Goal: Browse casually

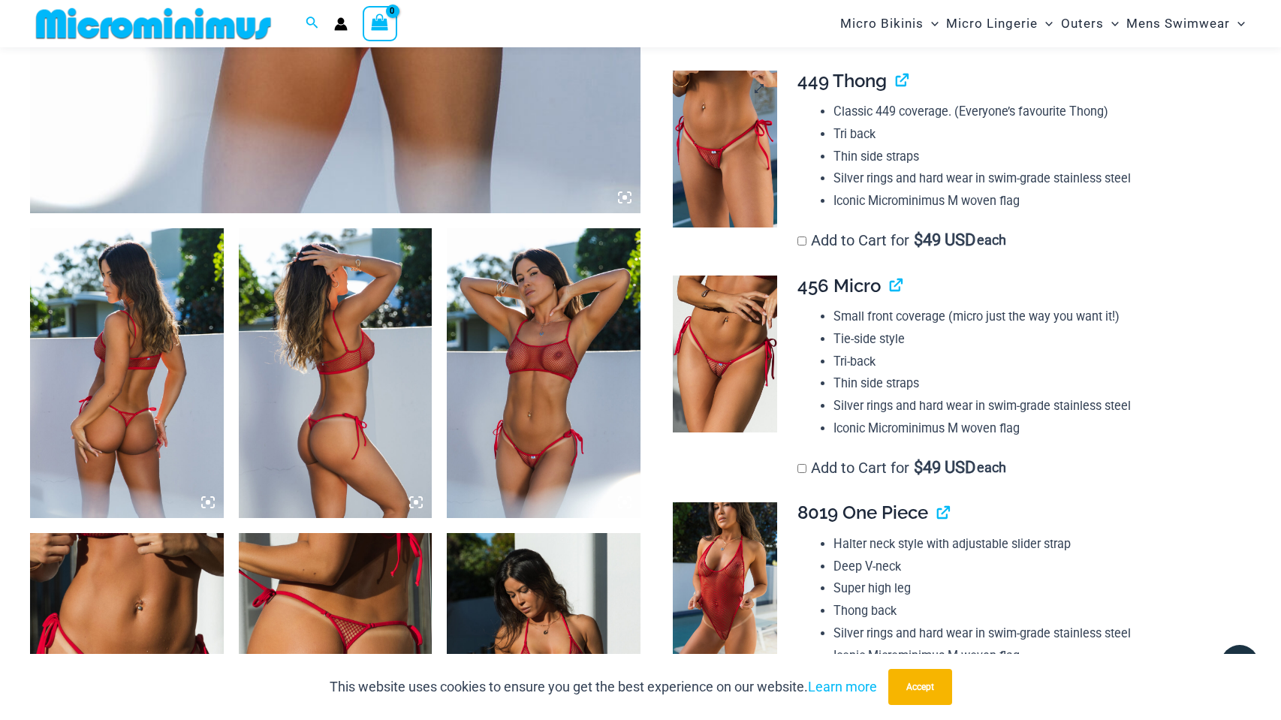
scroll to position [851, 0]
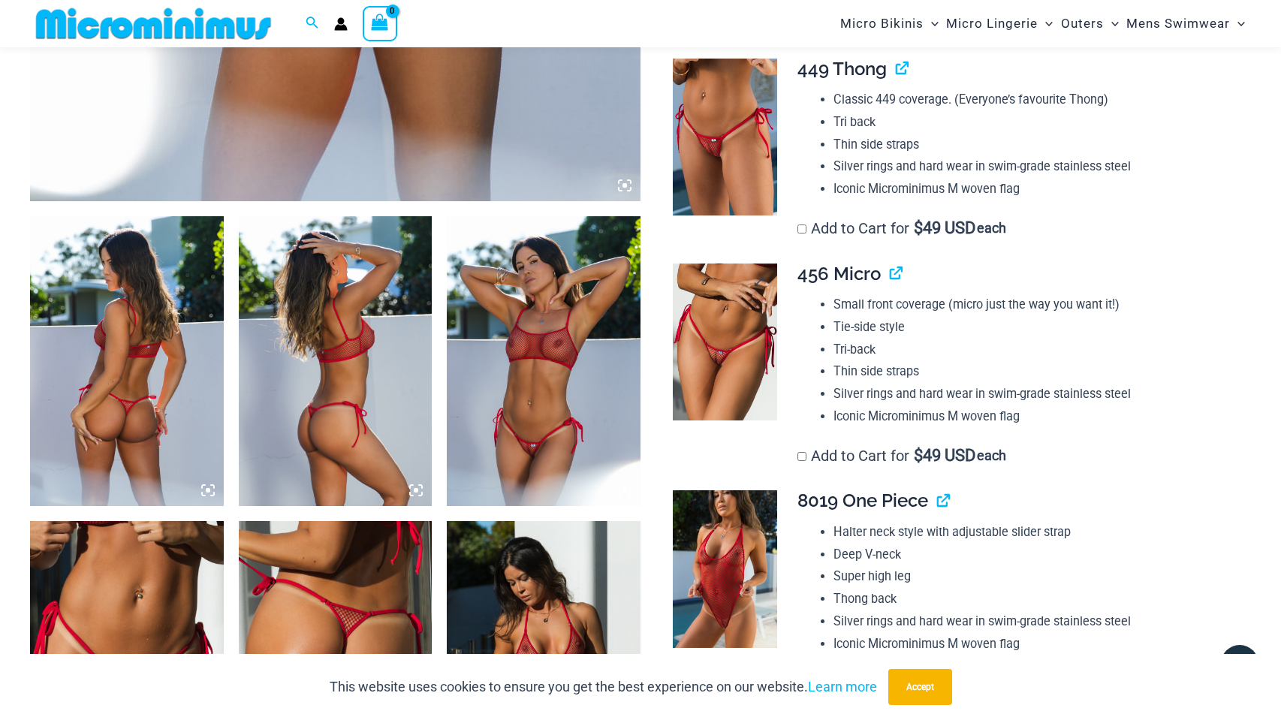
click at [713, 357] on img at bounding box center [725, 343] width 105 height 158
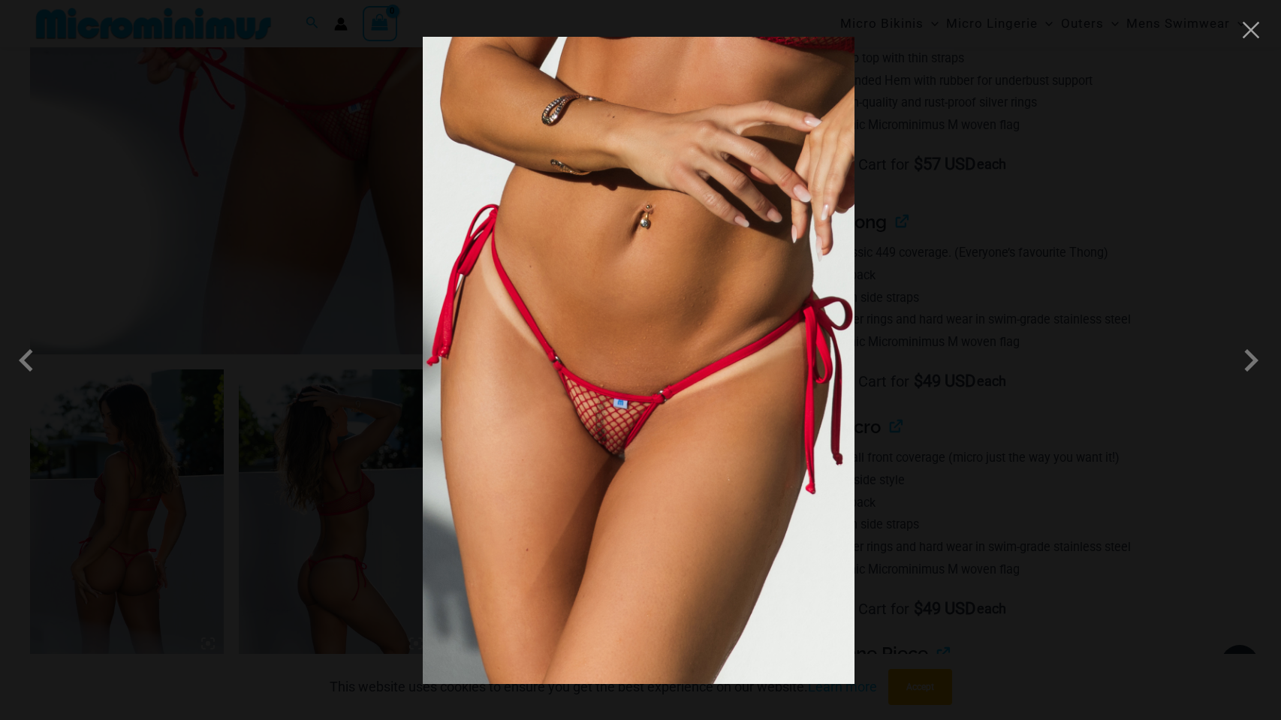
scroll to position [688, 0]
click at [1250, 357] on span at bounding box center [1250, 360] width 45 height 45
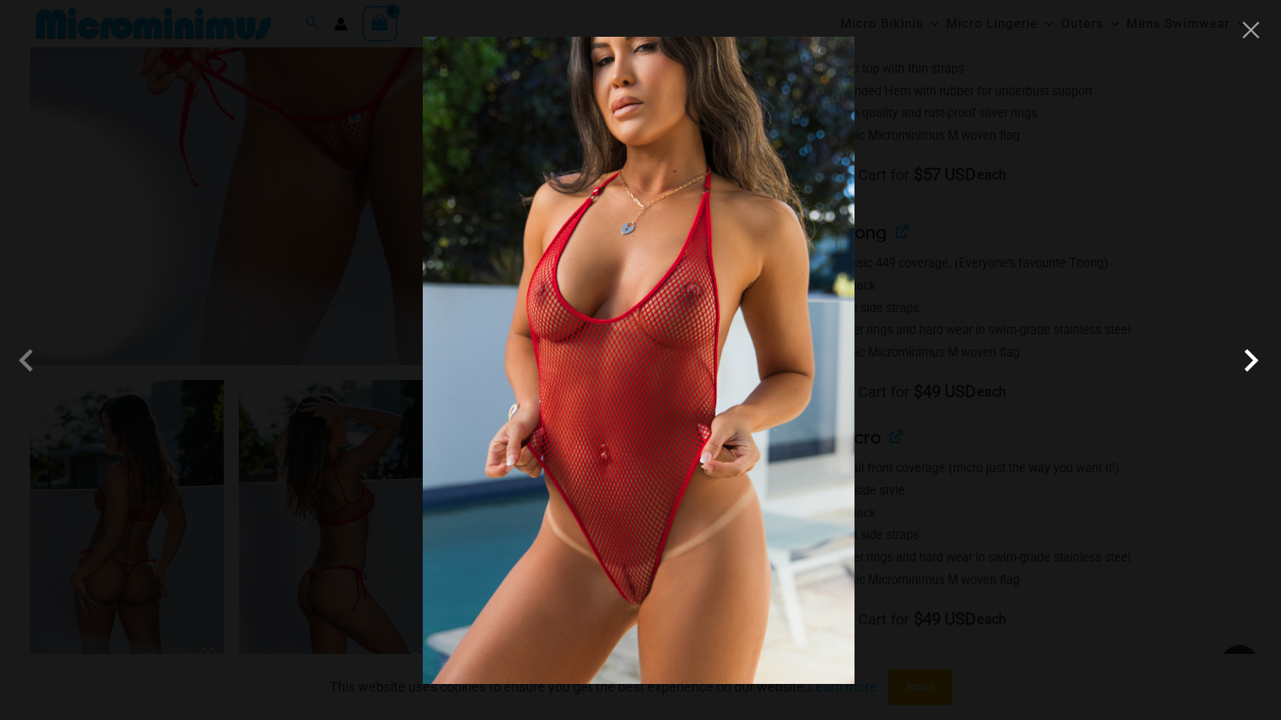
click at [1250, 357] on span at bounding box center [1250, 360] width 45 height 45
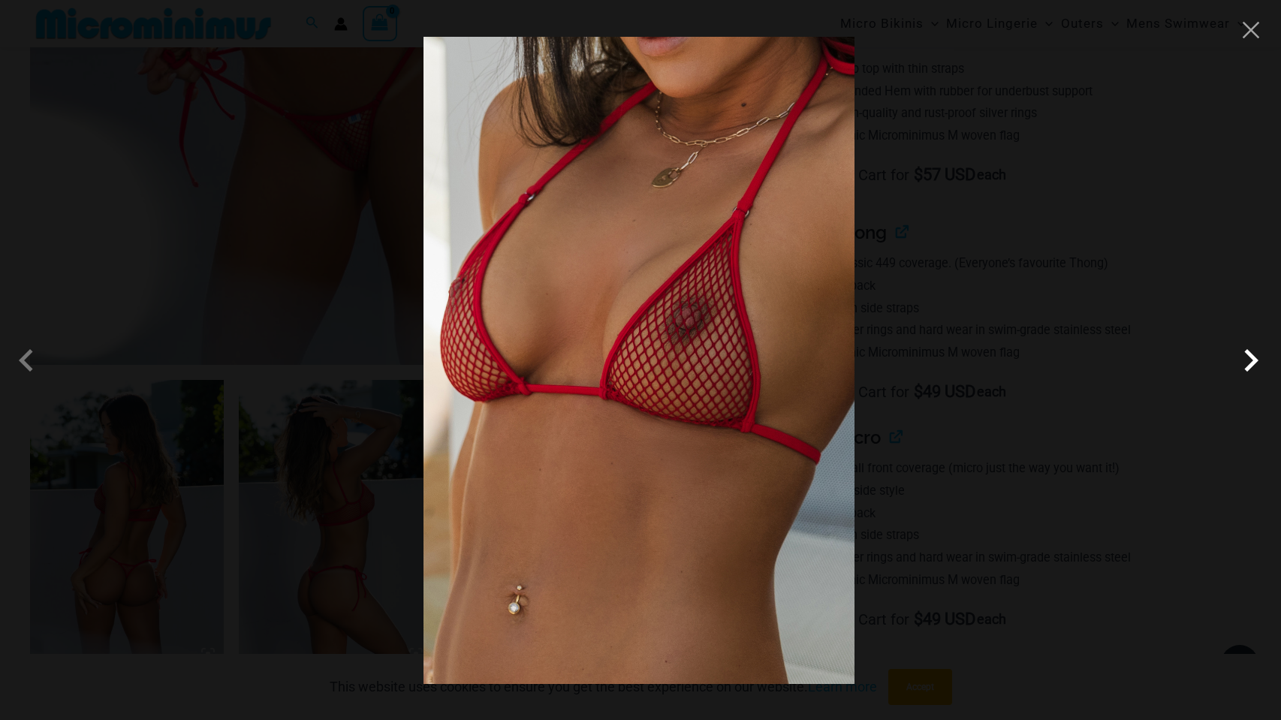
click at [1250, 357] on span at bounding box center [1250, 360] width 45 height 45
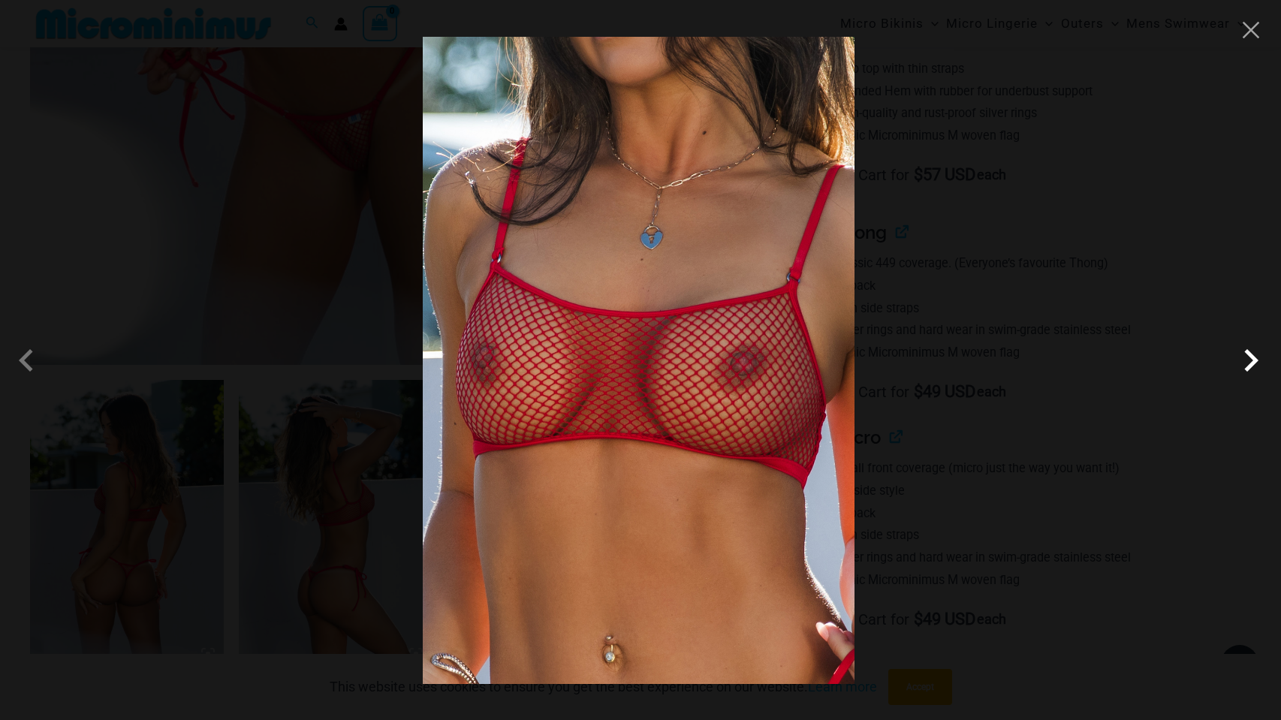
click at [1250, 357] on span at bounding box center [1250, 360] width 45 height 45
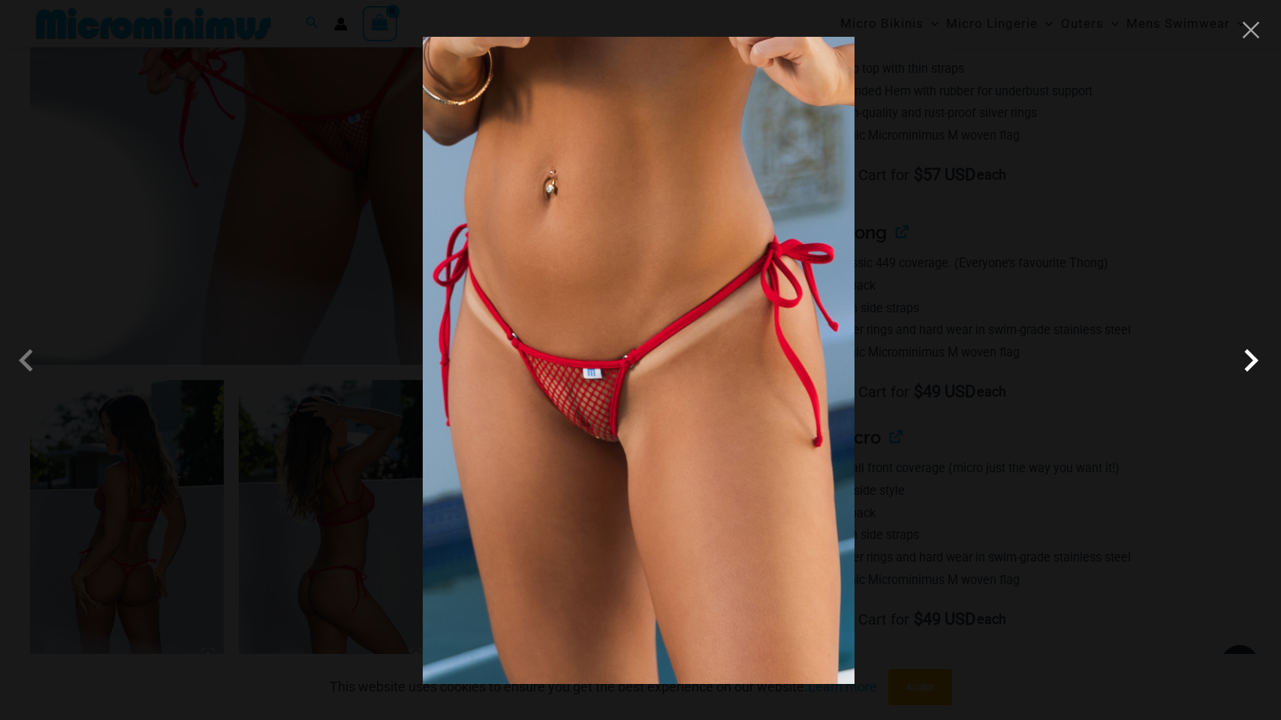
click at [1250, 357] on span at bounding box center [1250, 360] width 45 height 45
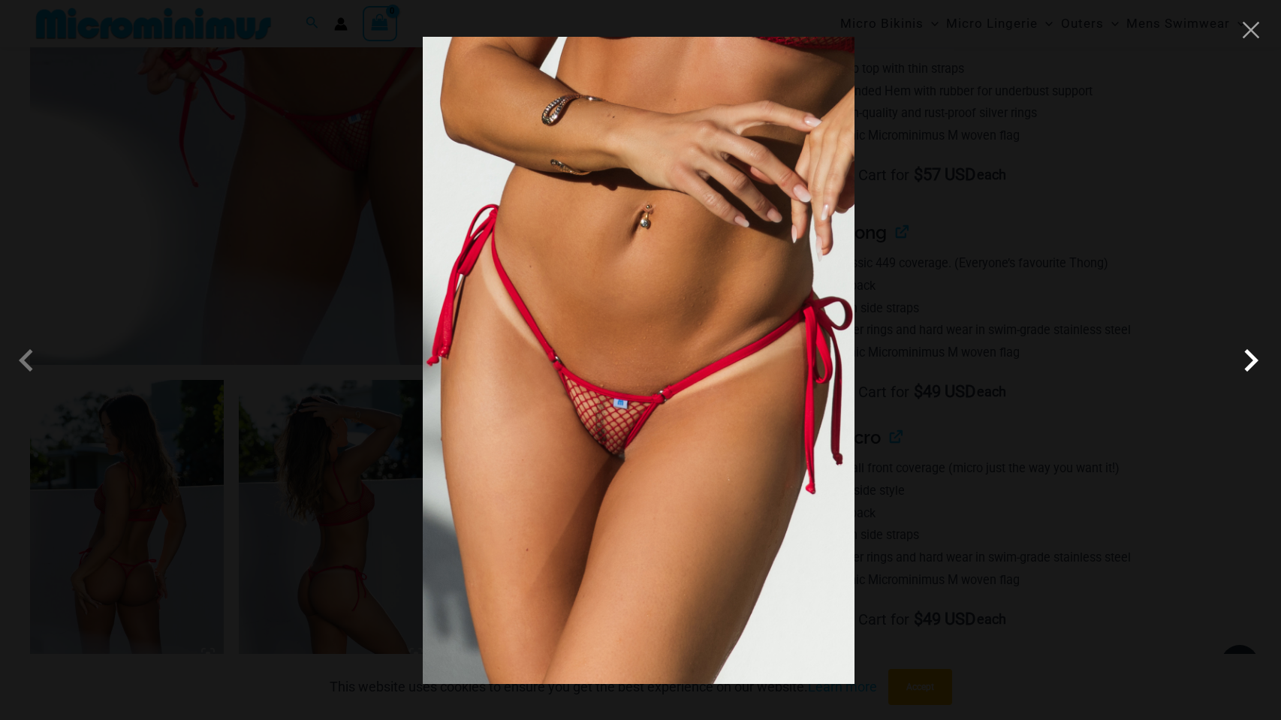
click at [1250, 357] on span at bounding box center [1250, 360] width 45 height 45
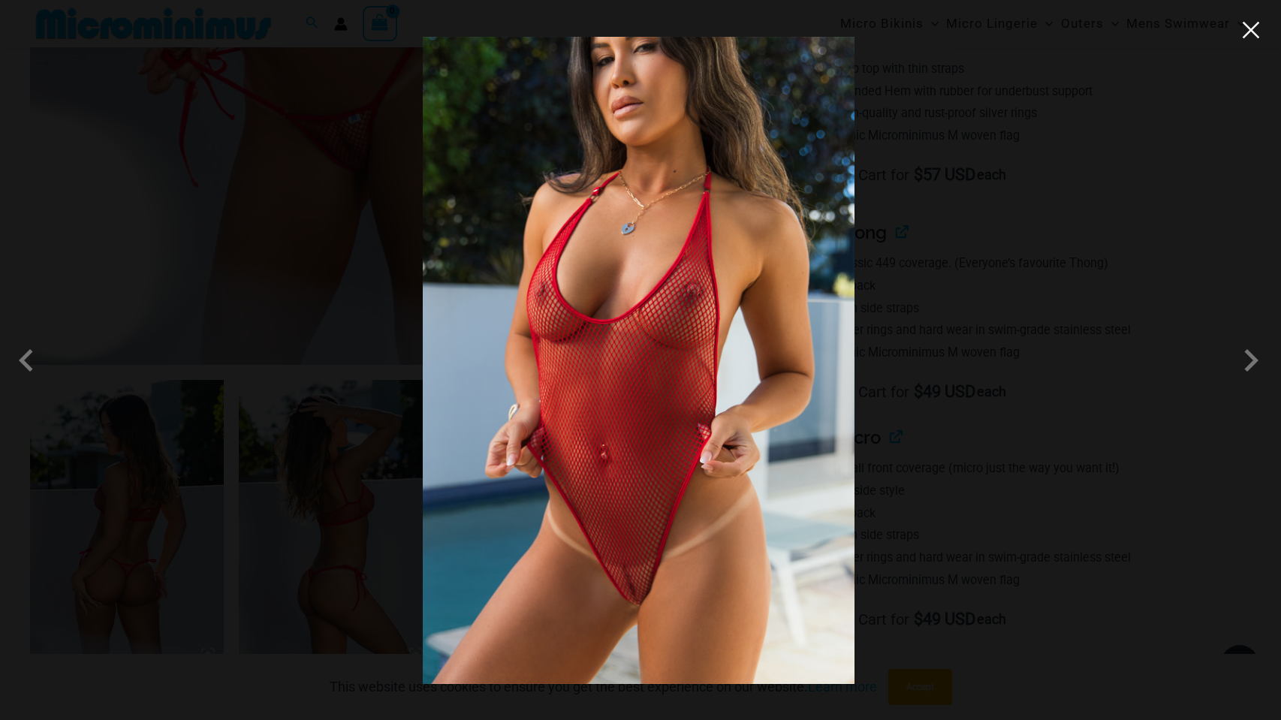
click at [1249, 27] on button "Close" at bounding box center [1250, 30] width 23 height 23
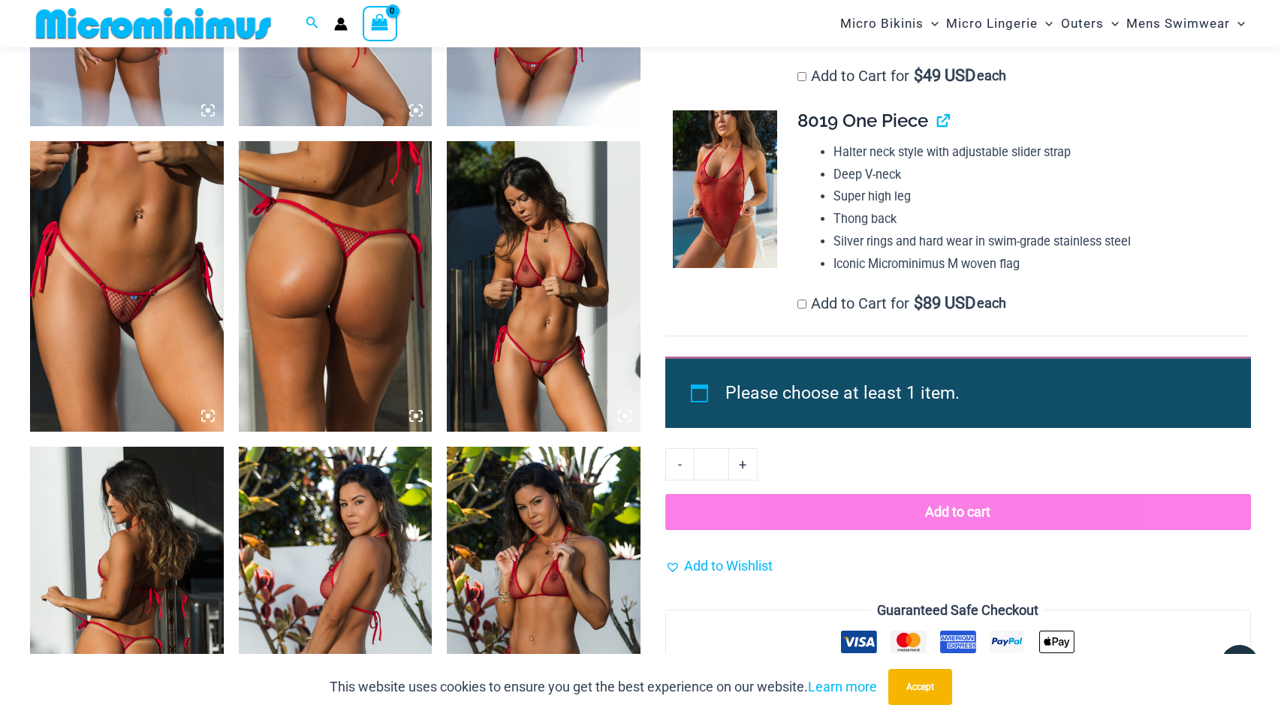
scroll to position [1227, 0]
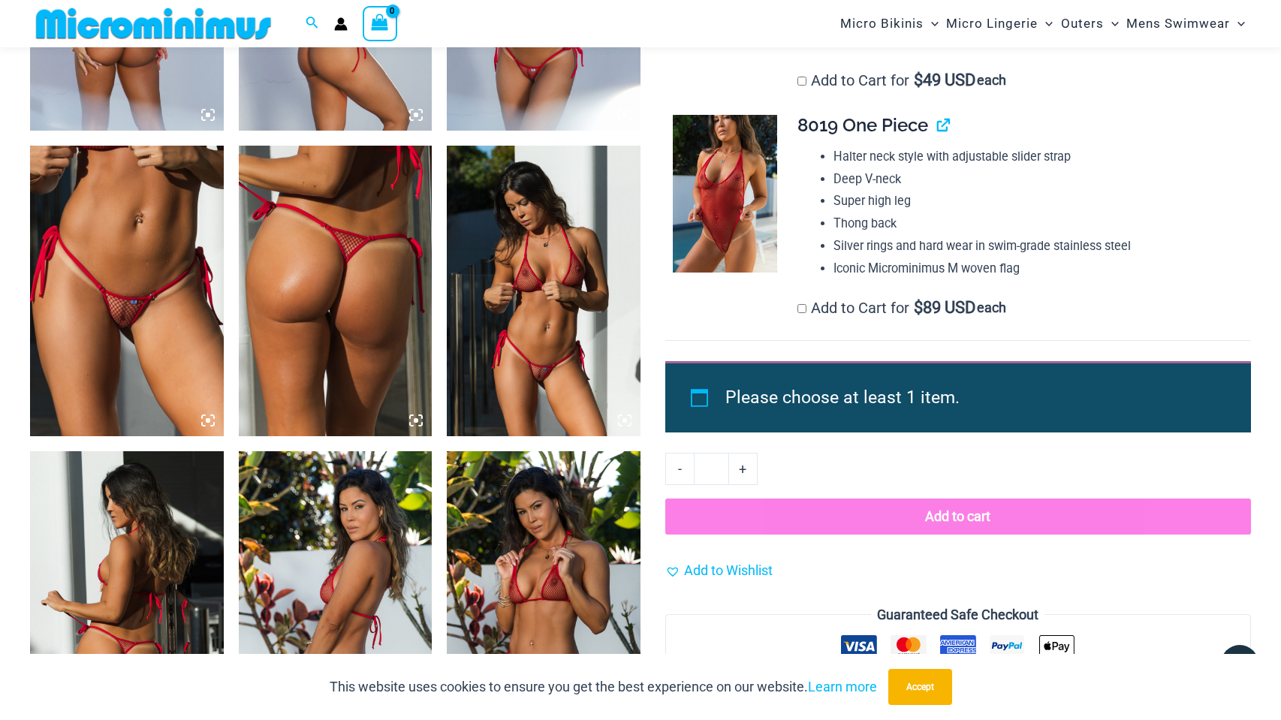
click at [112, 307] on img at bounding box center [127, 291] width 194 height 290
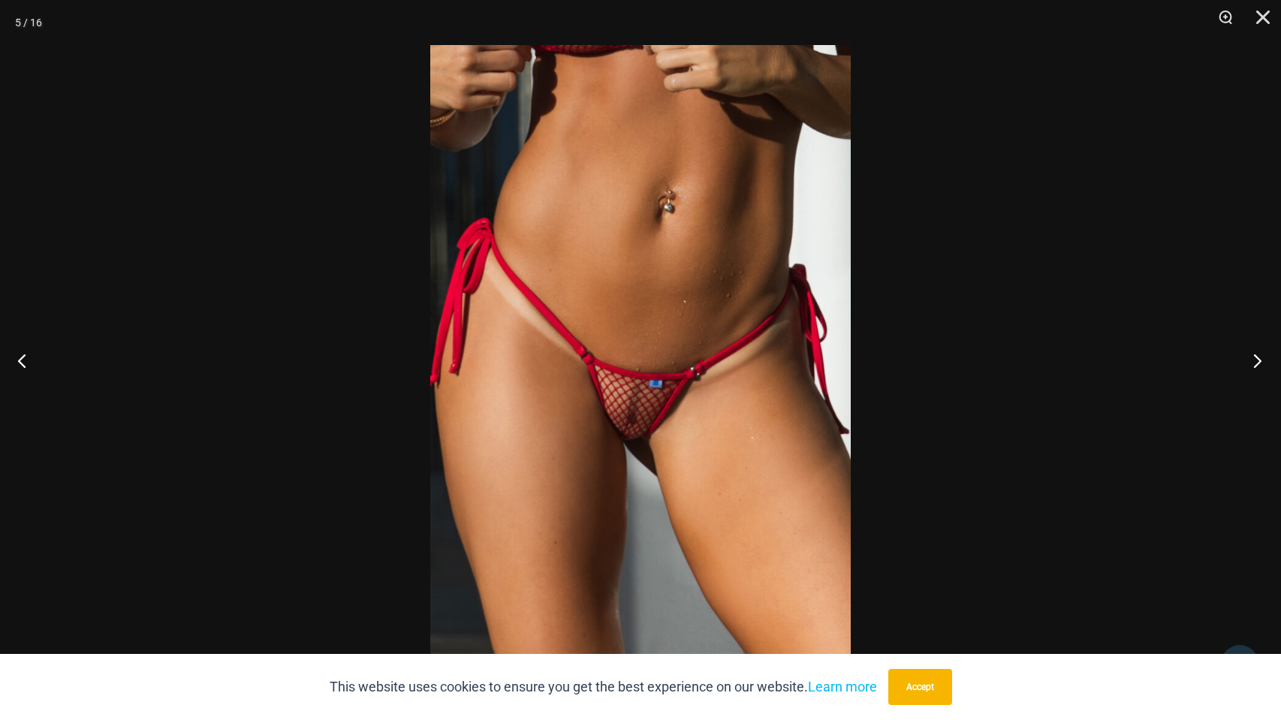
click at [1256, 356] on button "Next" at bounding box center [1252, 360] width 56 height 75
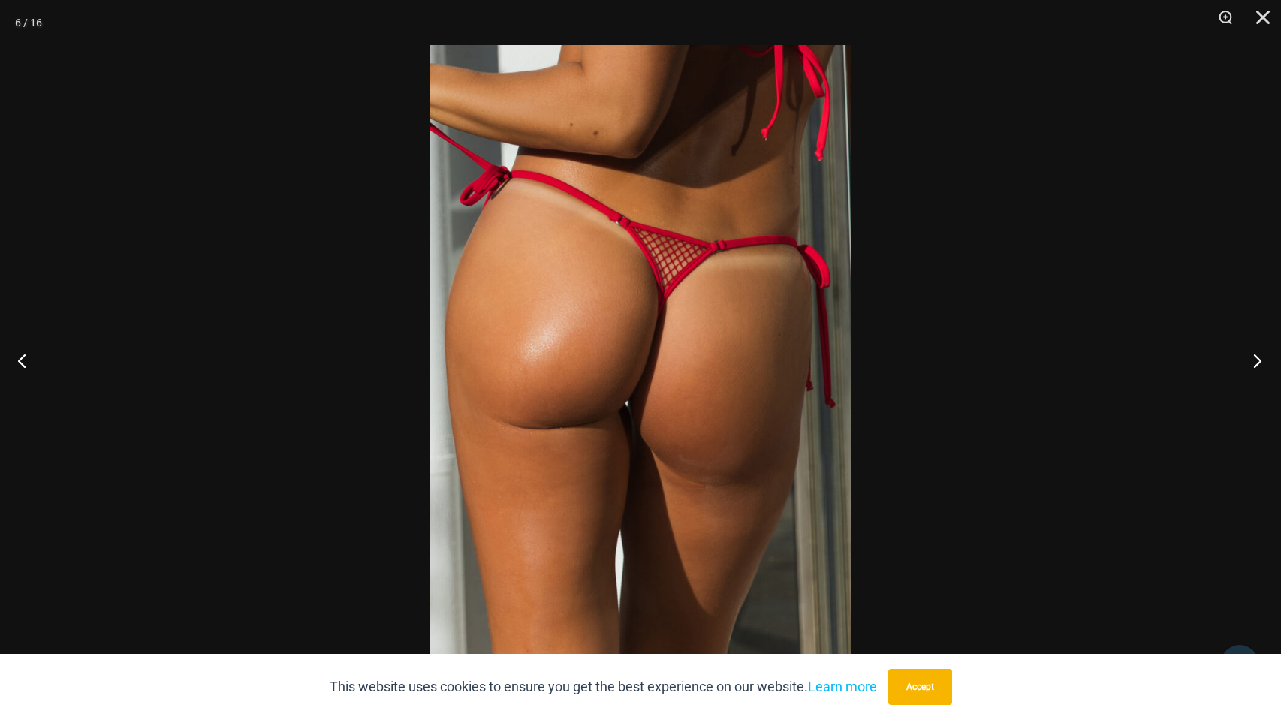
click at [1256, 356] on button "Next" at bounding box center [1252, 360] width 56 height 75
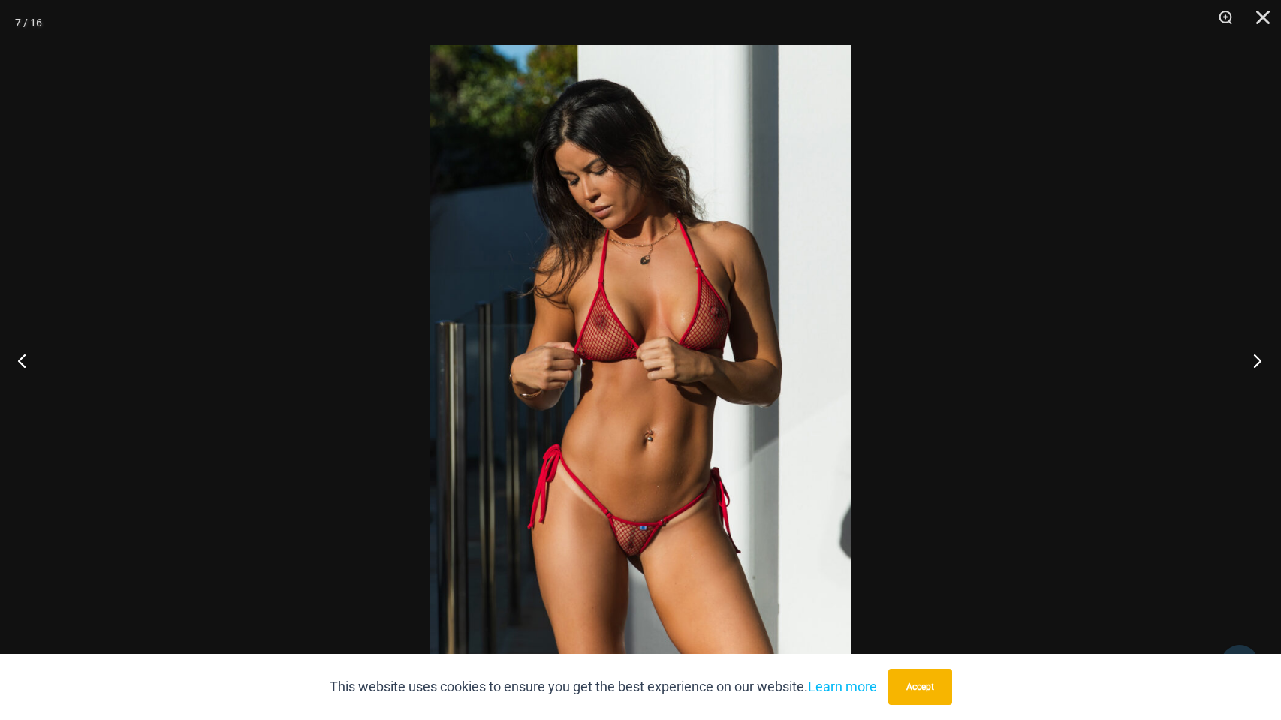
click at [1256, 356] on button "Next" at bounding box center [1252, 360] width 56 height 75
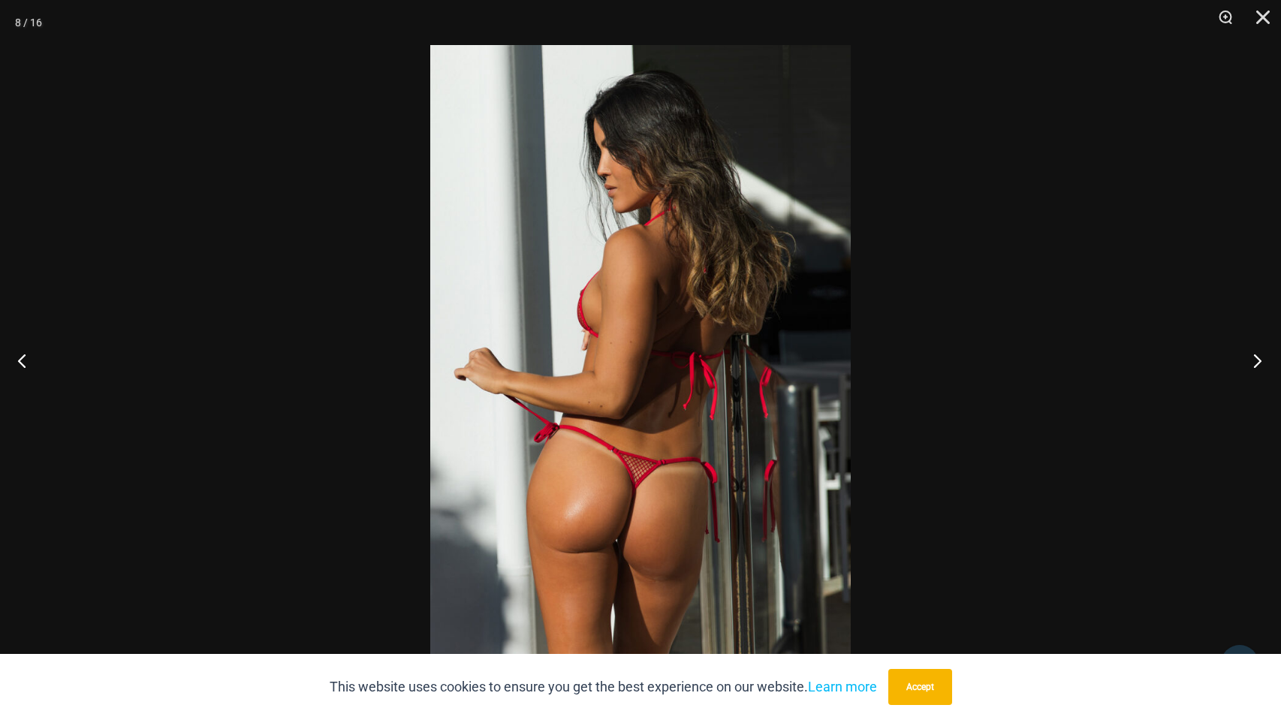
click at [1256, 356] on button "Next" at bounding box center [1252, 360] width 56 height 75
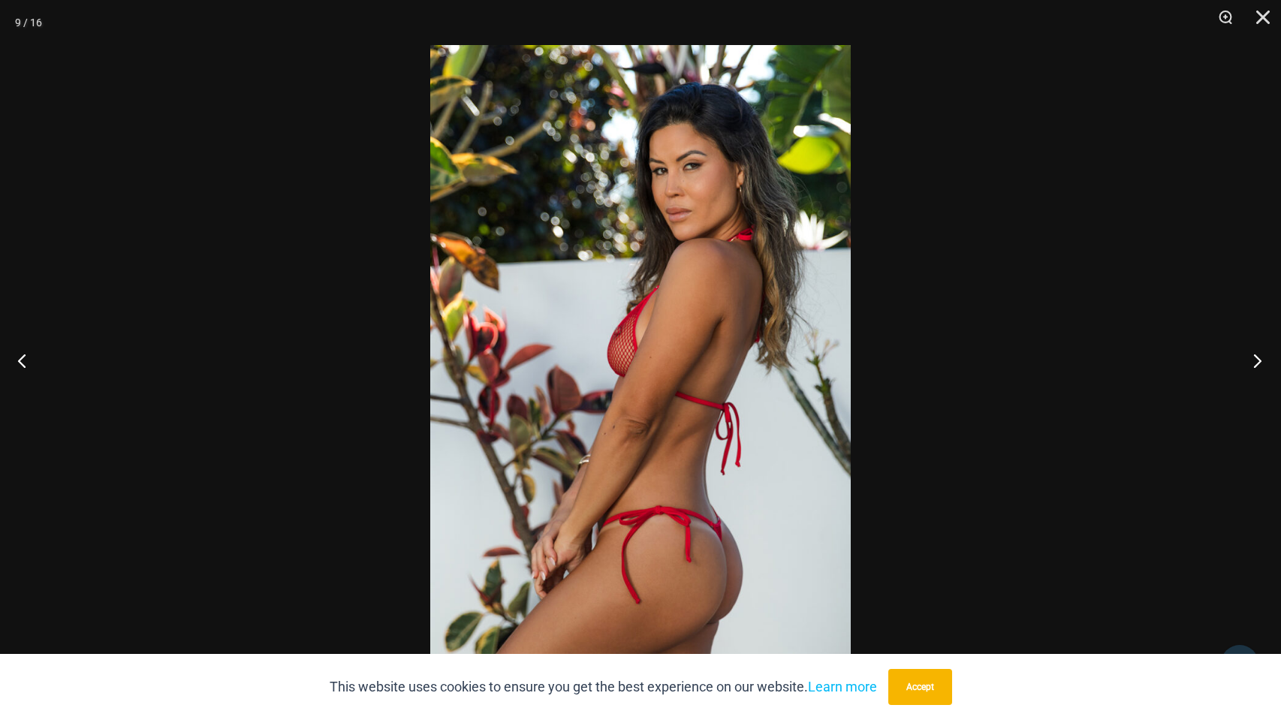
click at [1256, 356] on button "Next" at bounding box center [1252, 360] width 56 height 75
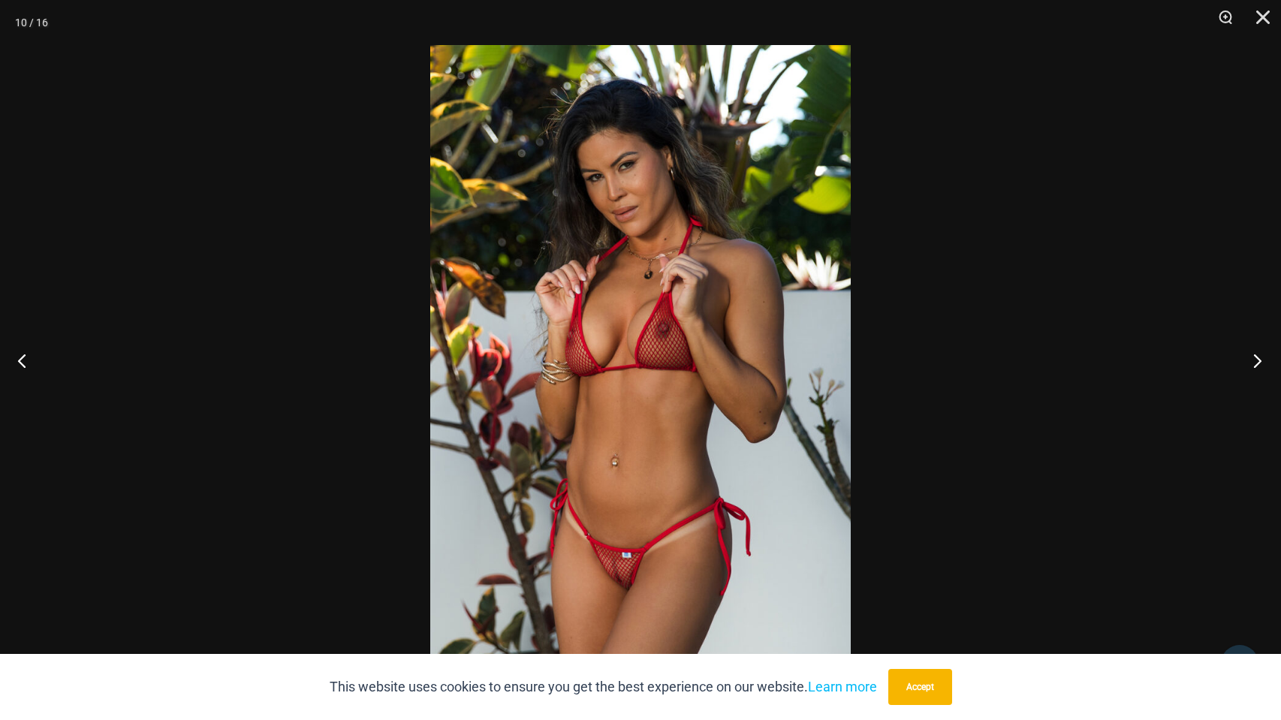
click at [1256, 356] on button "Next" at bounding box center [1252, 360] width 56 height 75
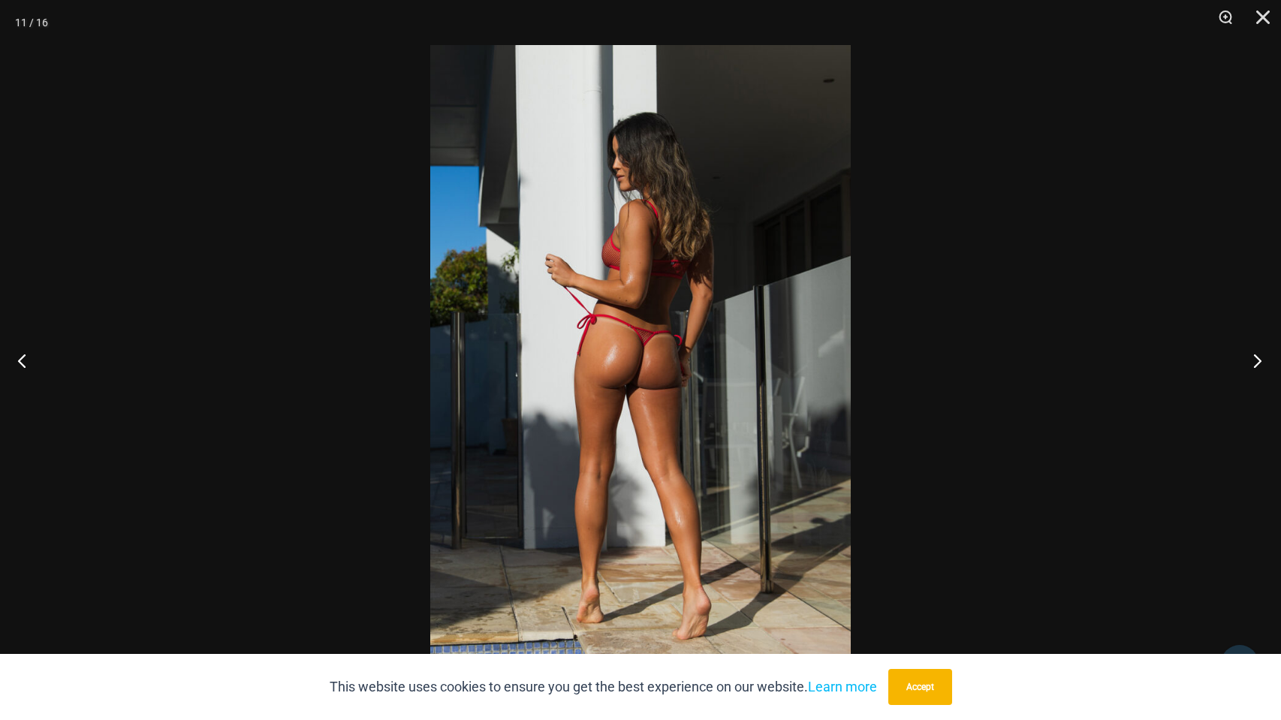
click at [1256, 356] on button "Next" at bounding box center [1252, 360] width 56 height 75
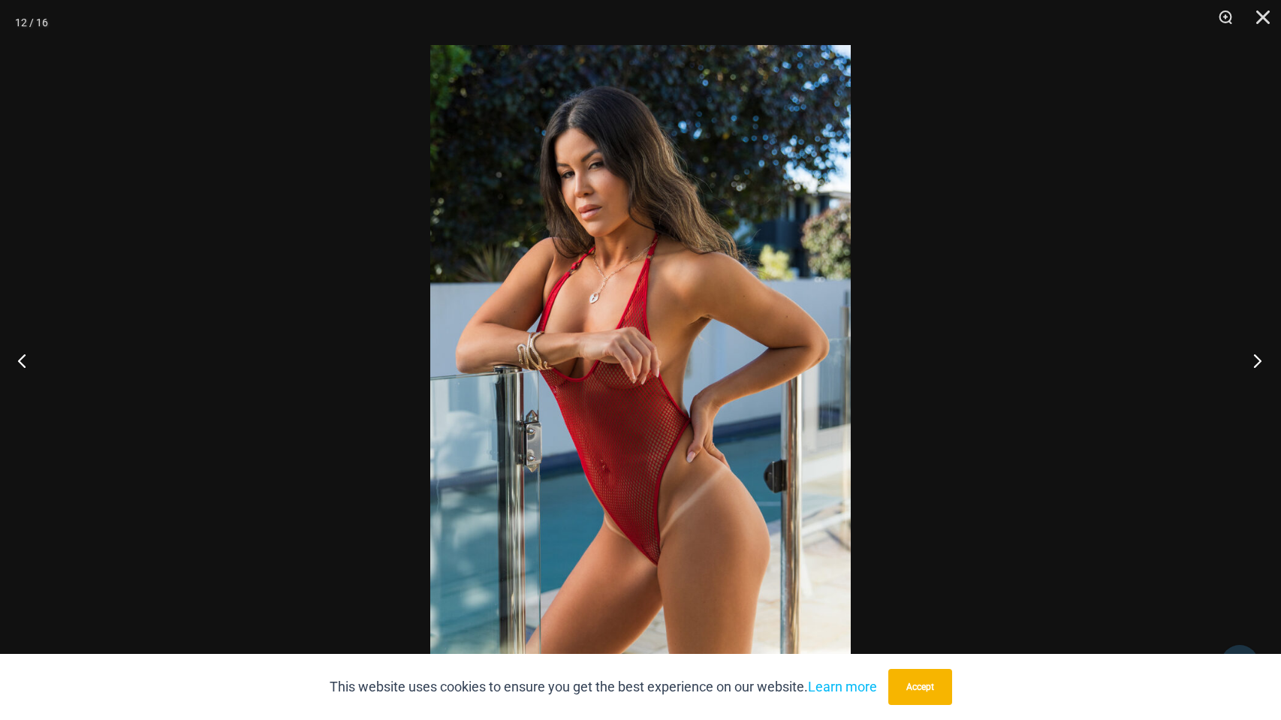
click at [1256, 356] on button "Next" at bounding box center [1252, 360] width 56 height 75
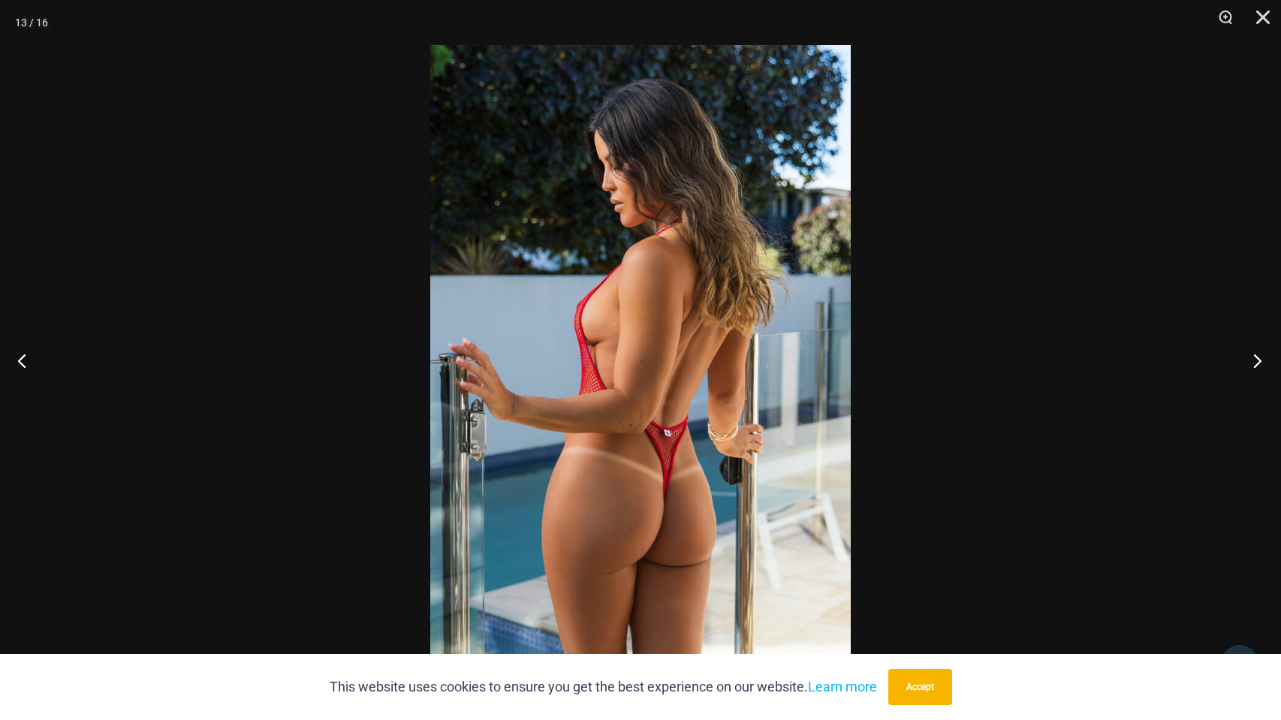
click at [1256, 356] on button "Next" at bounding box center [1252, 360] width 56 height 75
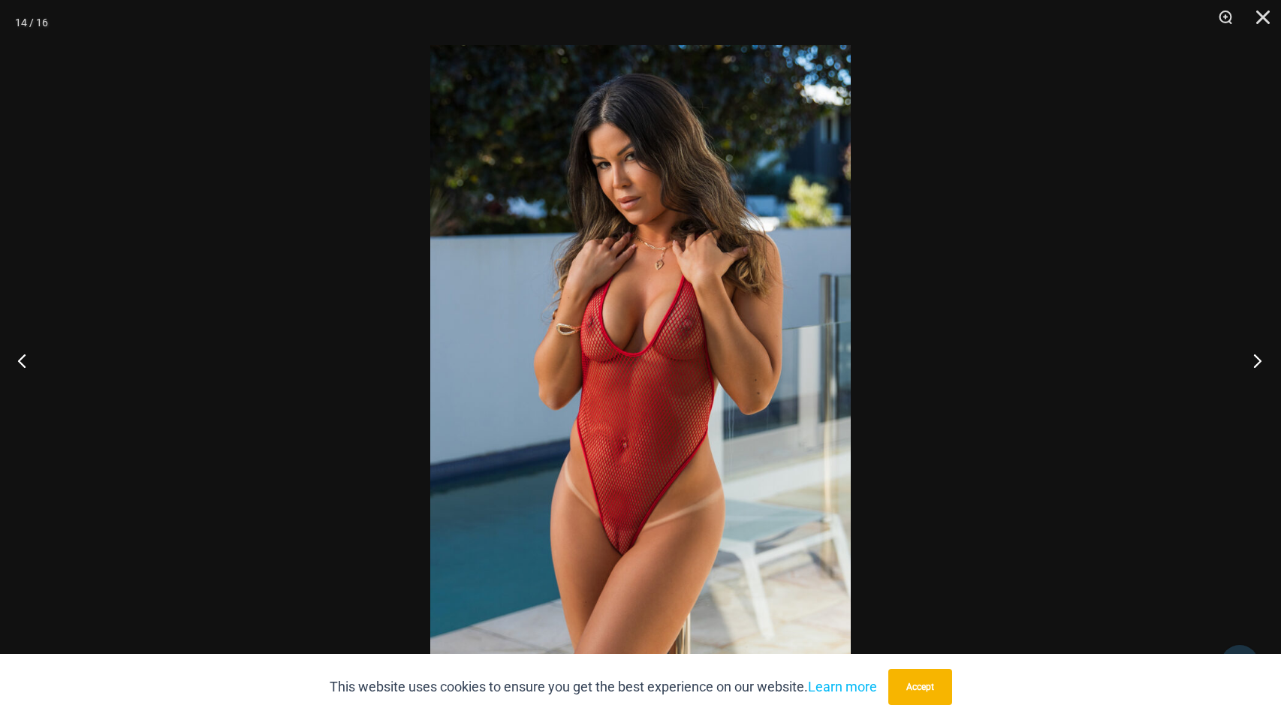
click at [1256, 356] on button "Next" at bounding box center [1252, 360] width 56 height 75
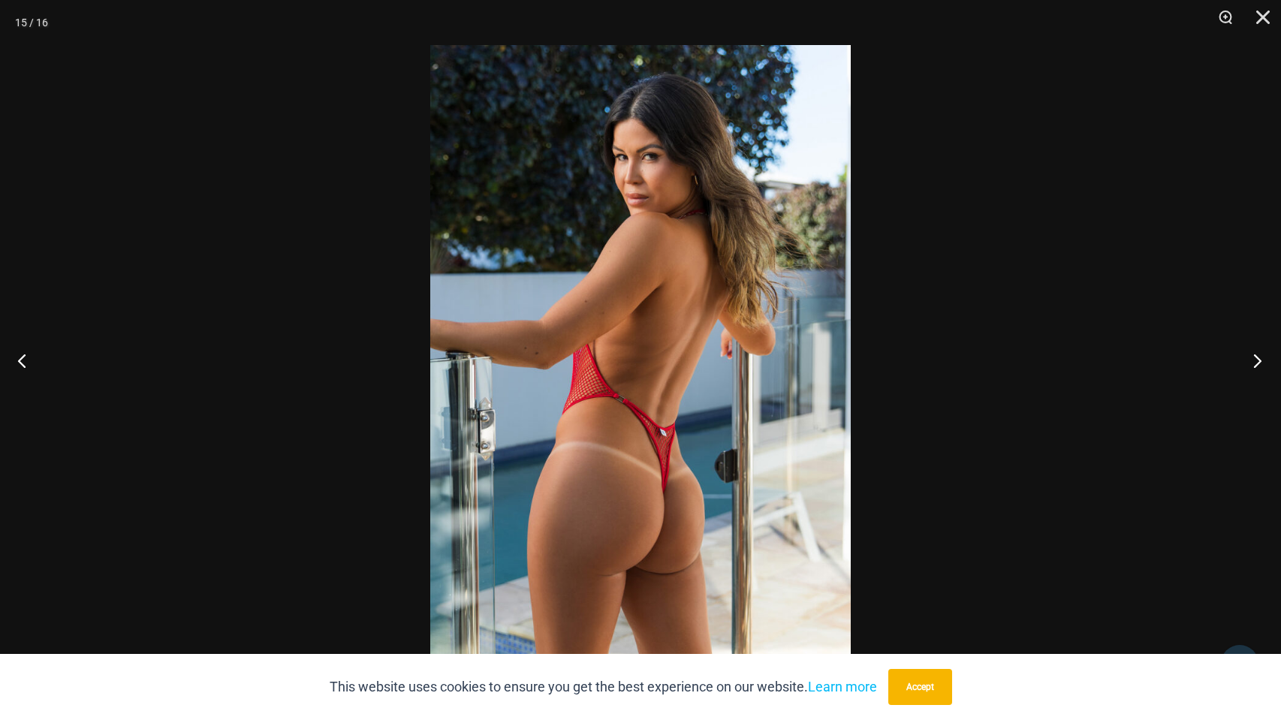
click at [1256, 356] on button "Next" at bounding box center [1252, 360] width 56 height 75
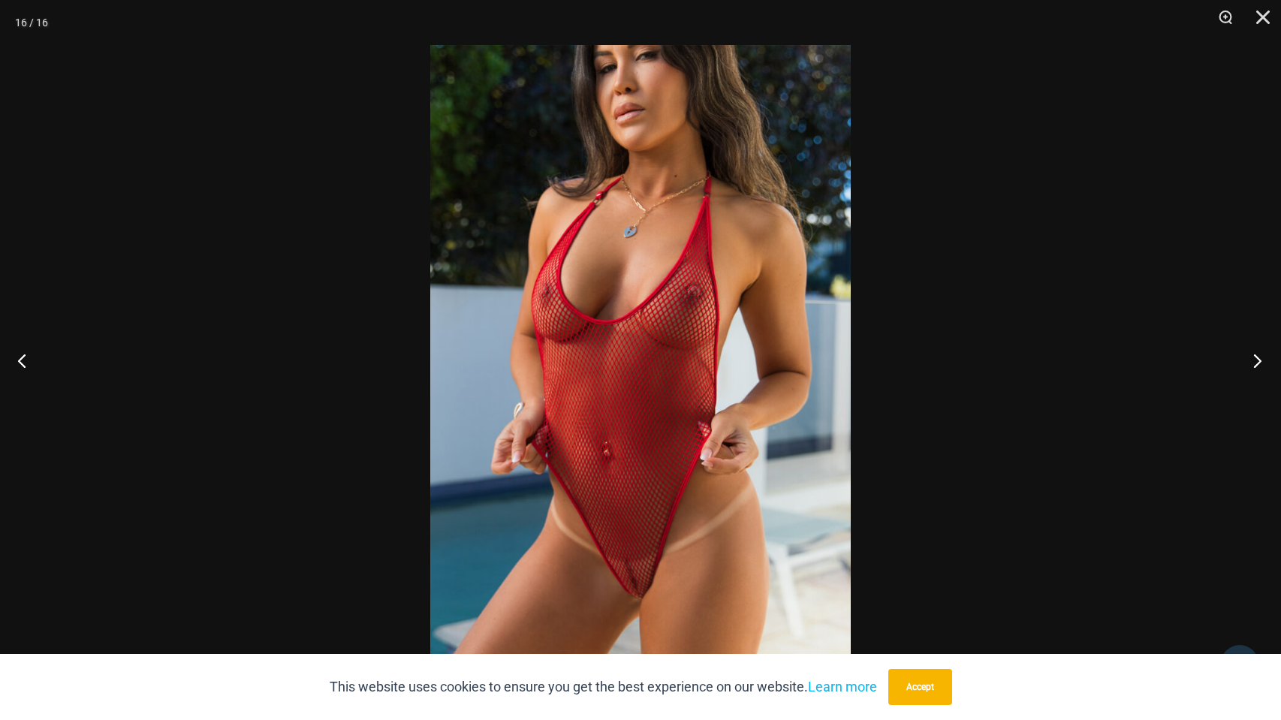
click at [1256, 356] on button "Next" at bounding box center [1252, 360] width 56 height 75
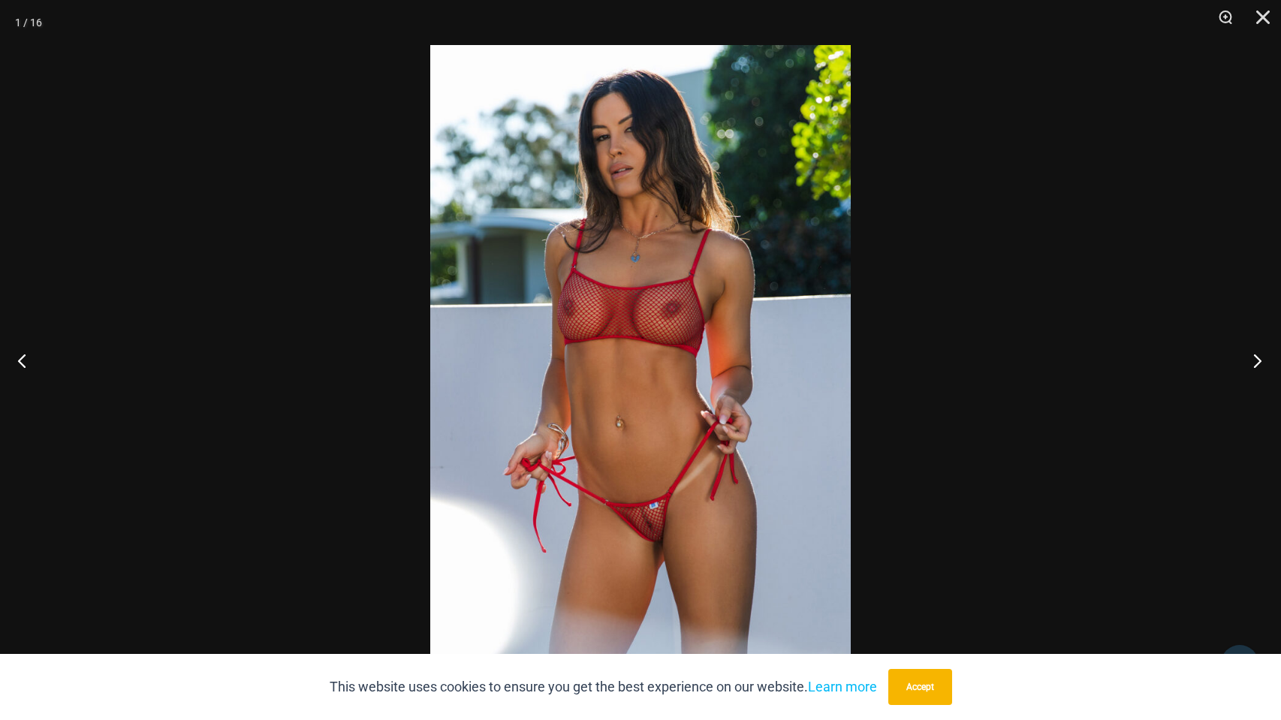
click at [1256, 356] on button "Next" at bounding box center [1252, 360] width 56 height 75
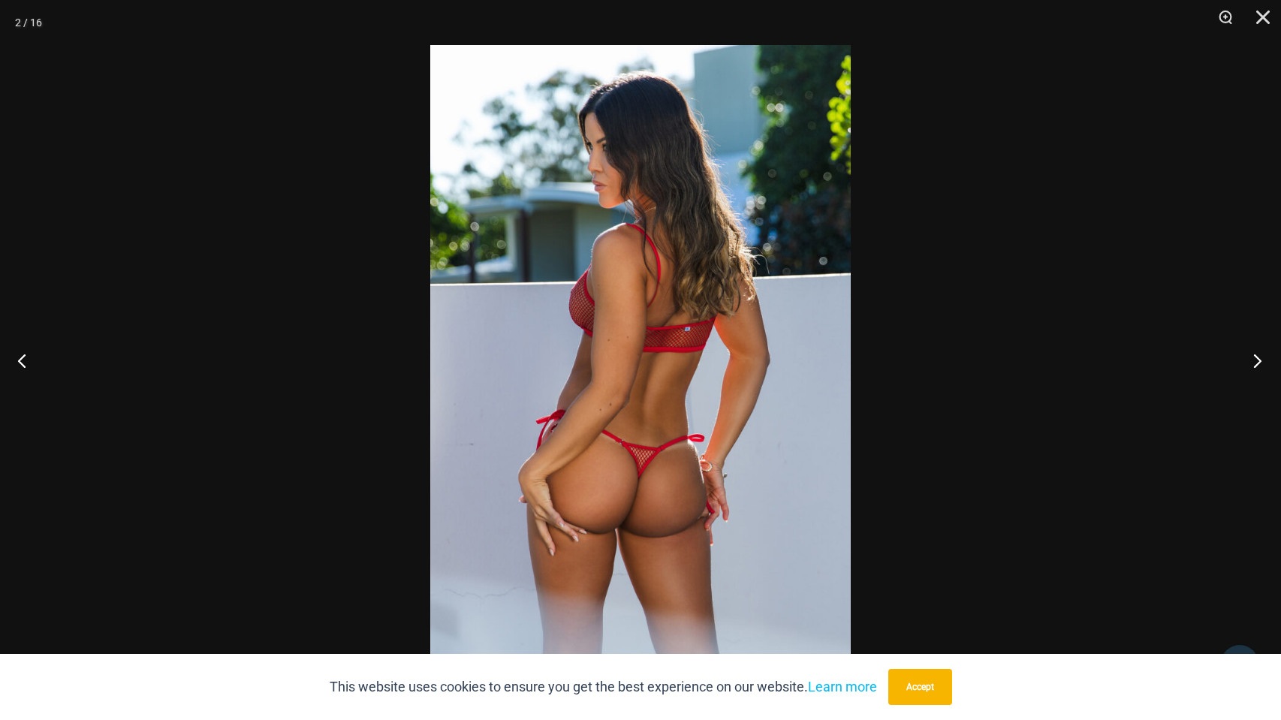
click at [1256, 356] on button "Next" at bounding box center [1252, 360] width 56 height 75
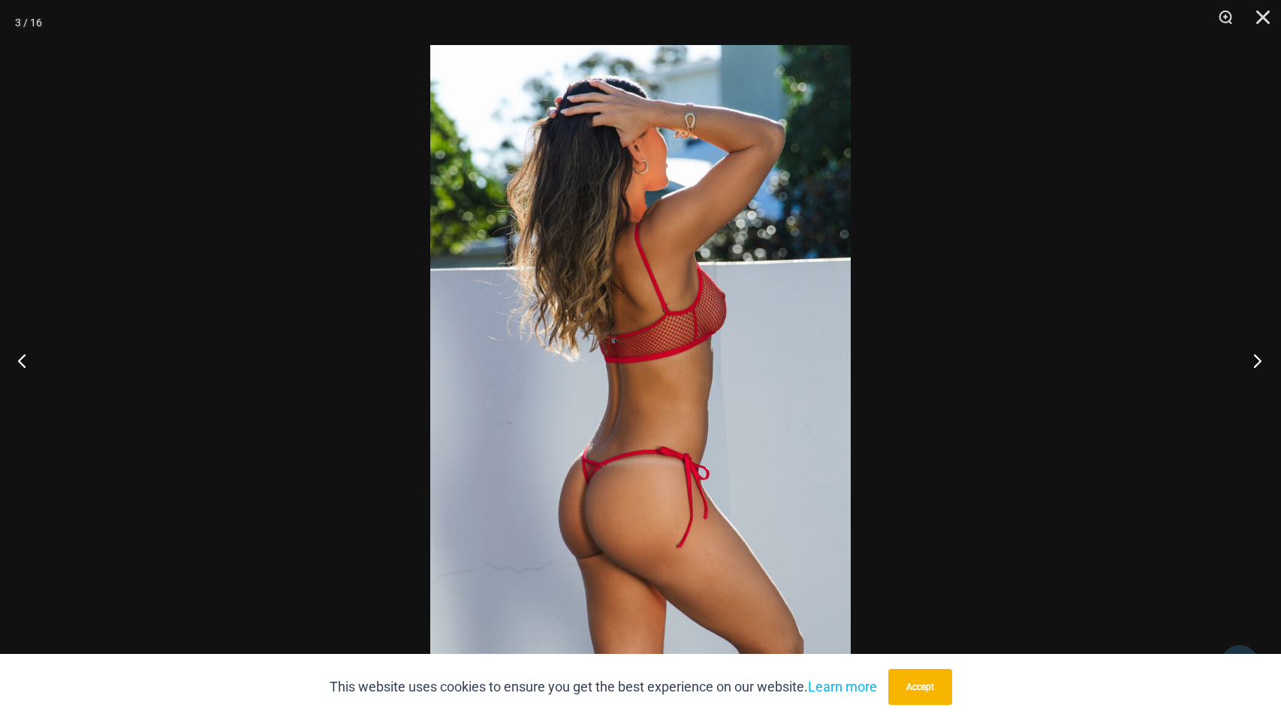
click at [1256, 356] on button "Next" at bounding box center [1252, 360] width 56 height 75
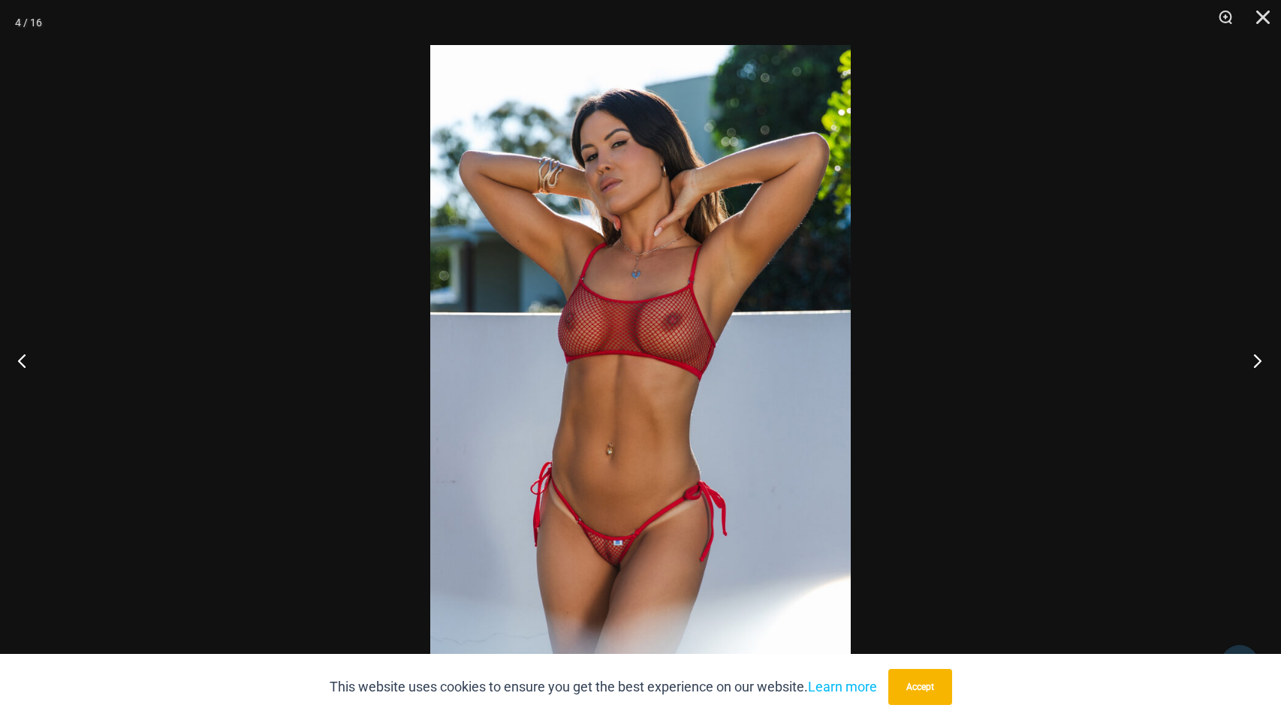
click at [1256, 356] on button "Next" at bounding box center [1252, 360] width 56 height 75
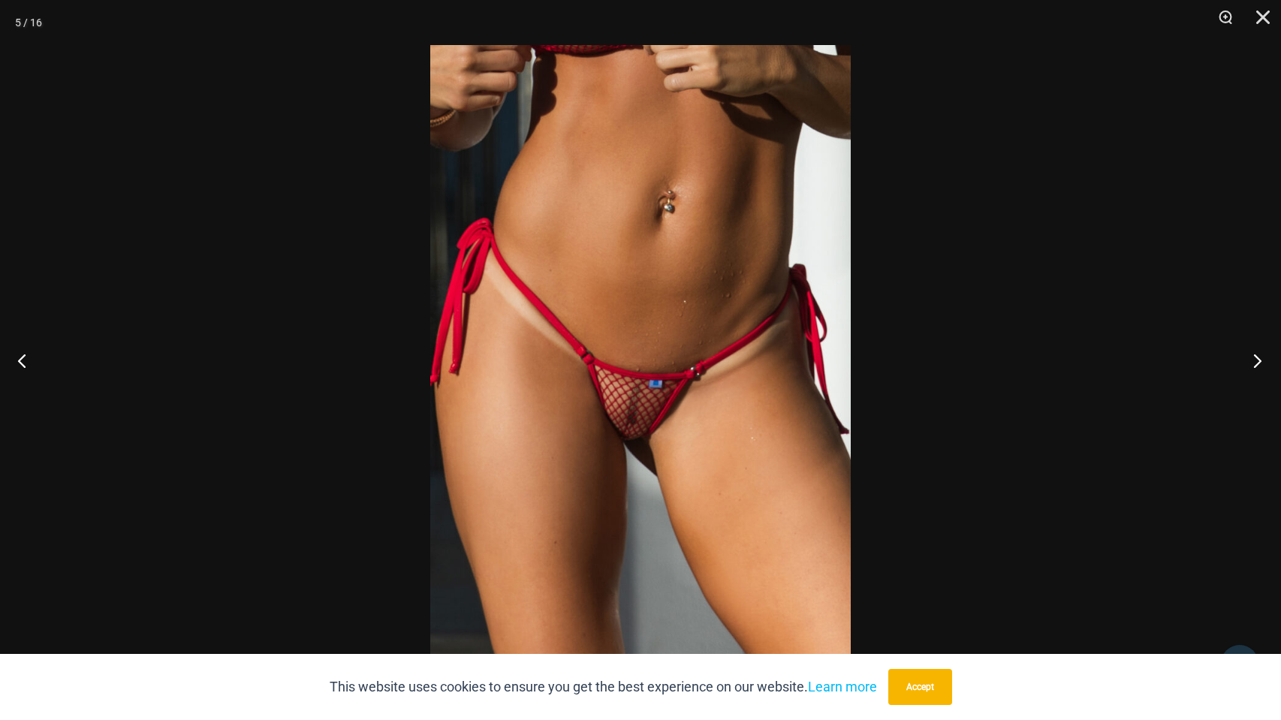
click at [1256, 356] on button "Next" at bounding box center [1252, 360] width 56 height 75
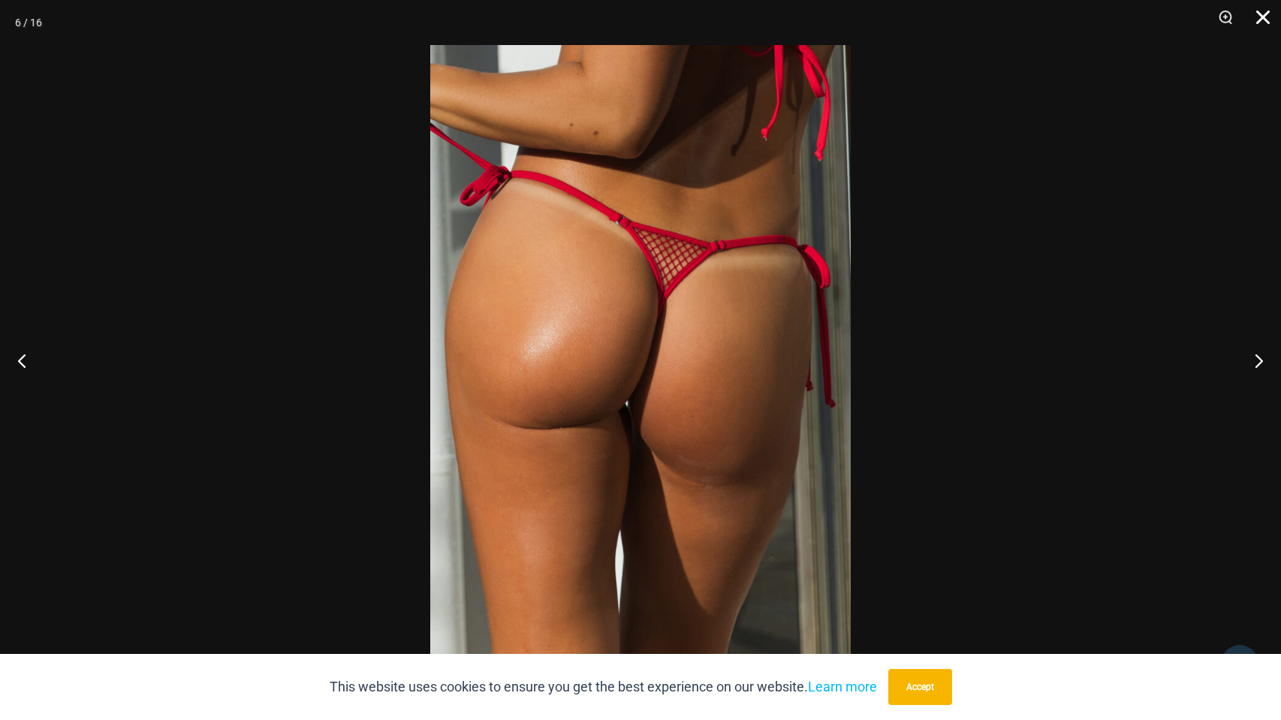
click at [1263, 14] on button "Close" at bounding box center [1258, 22] width 38 height 45
